Goal: Book appointment/travel/reservation

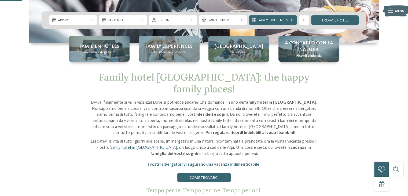
scroll to position [141, 0]
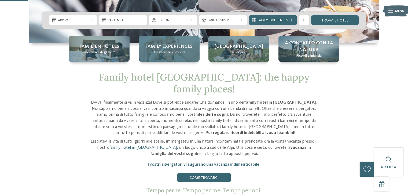
click at [170, 53] on span "Una vacanza su misura" at bounding box center [169, 52] width 33 height 5
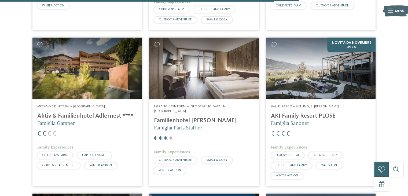
scroll to position [1222, 0]
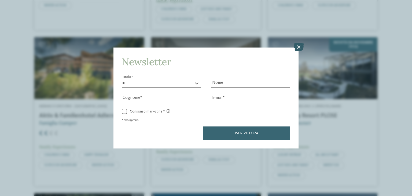
click at [300, 48] on icon at bounding box center [299, 47] width 10 height 9
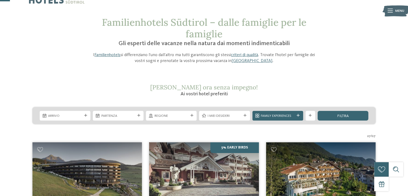
scroll to position [0, 0]
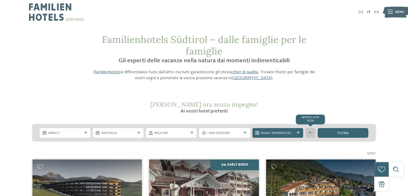
click at [312, 134] on icon at bounding box center [310, 132] width 3 height 3
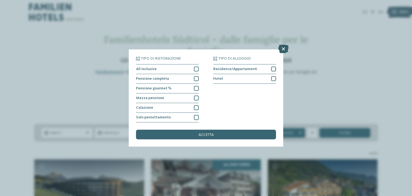
click at [285, 48] on icon at bounding box center [283, 49] width 10 height 9
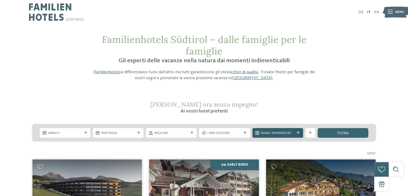
click at [298, 133] on icon at bounding box center [298, 132] width 3 height 3
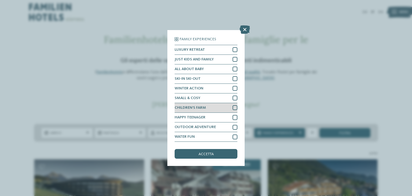
click at [235, 107] on div at bounding box center [235, 107] width 5 height 5
click at [235, 107] on icon at bounding box center [235, 107] width 3 height 3
click at [244, 31] on icon at bounding box center [245, 29] width 10 height 9
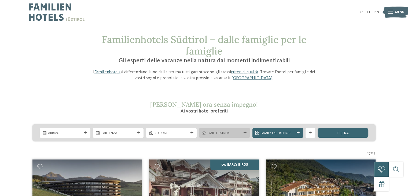
click at [246, 133] on icon at bounding box center [245, 132] width 3 height 3
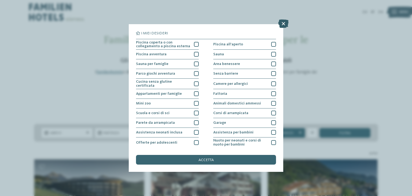
click at [286, 25] on icon at bounding box center [283, 23] width 10 height 9
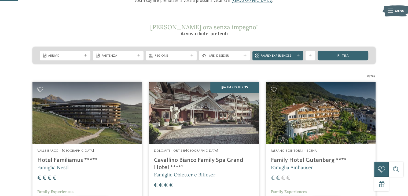
scroll to position [72, 0]
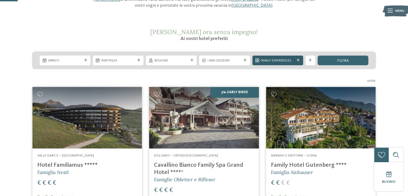
click at [275, 60] on span "Family Experiences" at bounding box center [278, 60] width 34 height 5
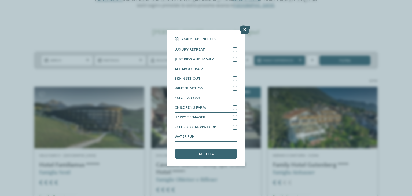
click at [243, 28] on icon at bounding box center [245, 29] width 10 height 9
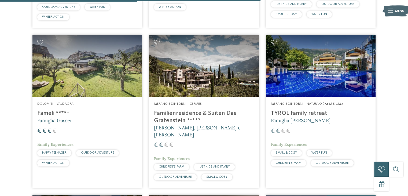
scroll to position [1064, 0]
